Goal: Check status

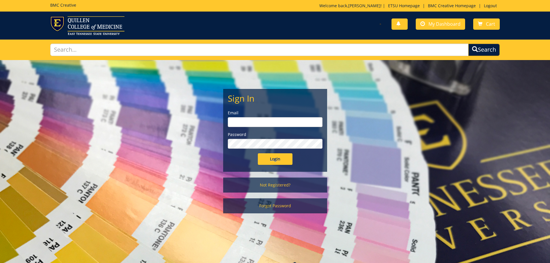
type input "goepel@etsu.edu"
click at [269, 161] on input "Login" at bounding box center [275, 159] width 35 height 12
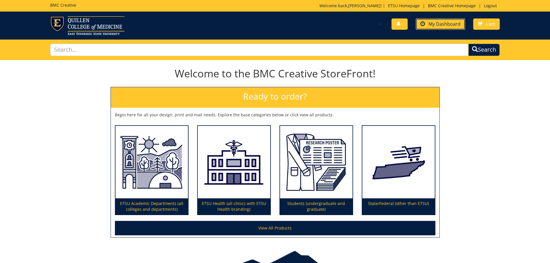
click at [432, 28] on link "My Dashboard" at bounding box center [440, 23] width 49 height 11
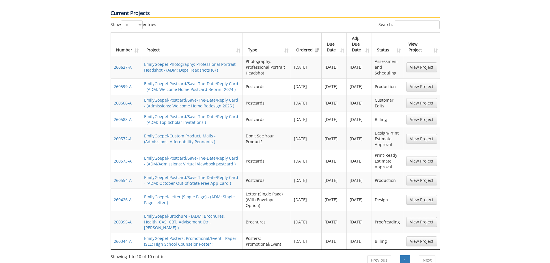
scroll to position [289, 0]
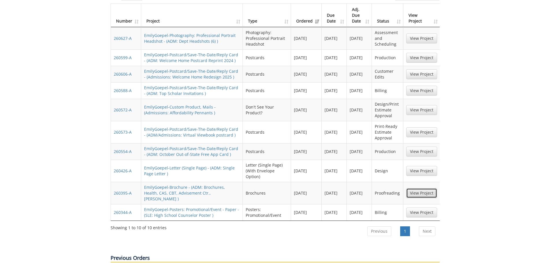
click at [406, 188] on link "View Project" at bounding box center [421, 193] width 31 height 10
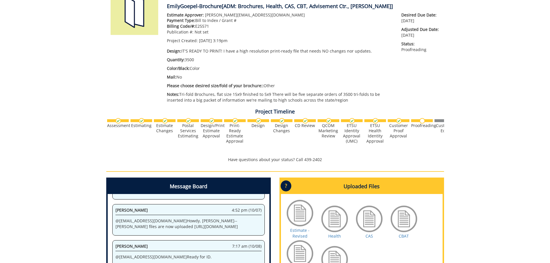
scroll to position [173, 0]
